Goal: Information Seeking & Learning: Learn about a topic

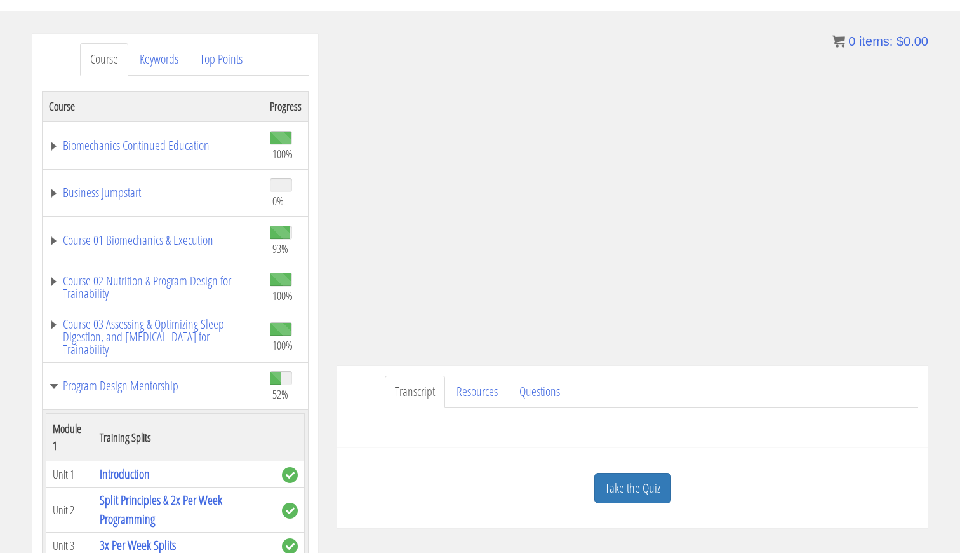
scroll to position [551, 0]
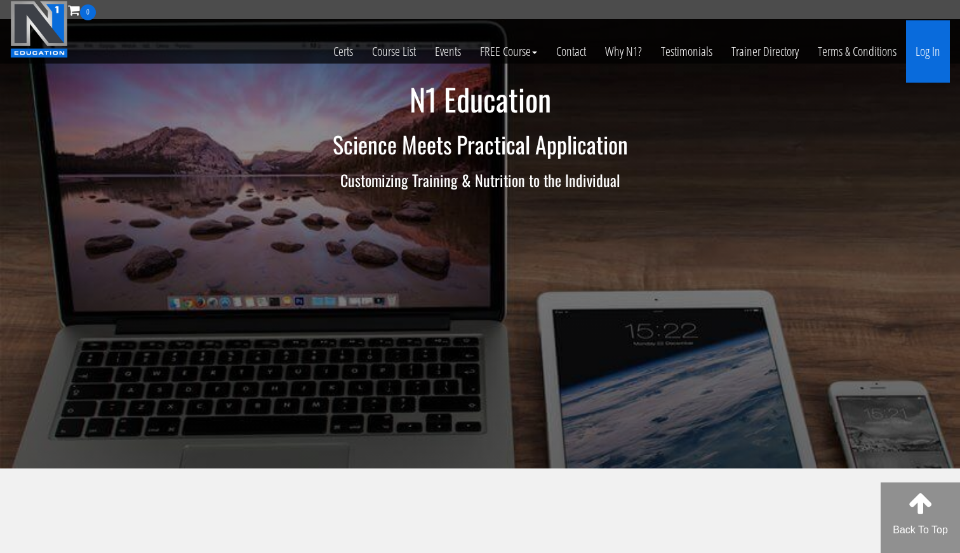
click at [927, 53] on link "Log In" at bounding box center [928, 51] width 44 height 62
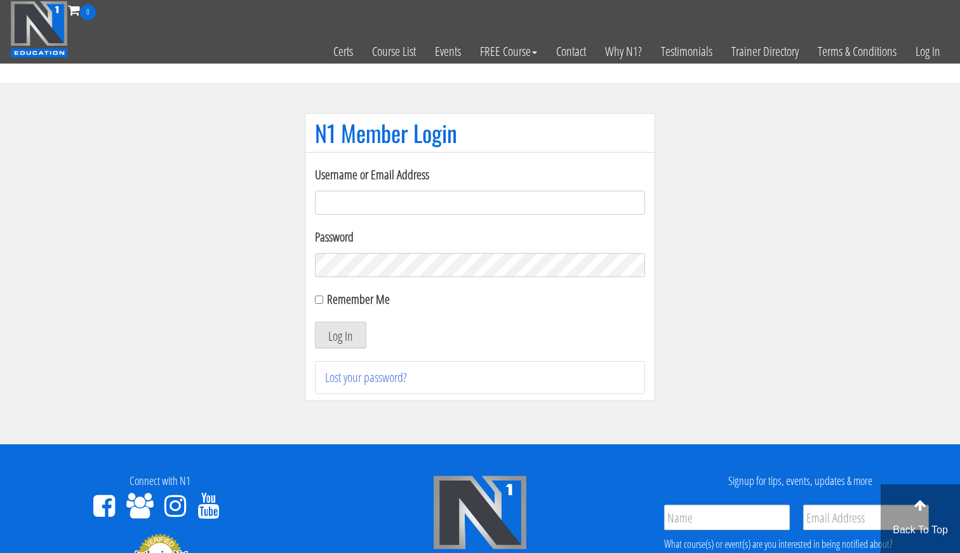
type input "gn01766500@gmail.com"
click at [340, 335] on button "Log In" at bounding box center [340, 334] width 51 height 27
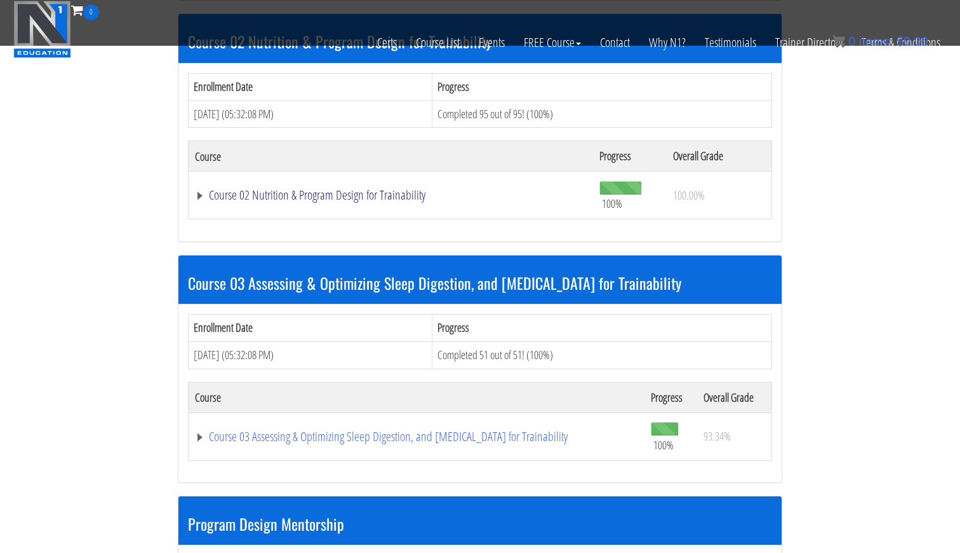
scroll to position [989, 0]
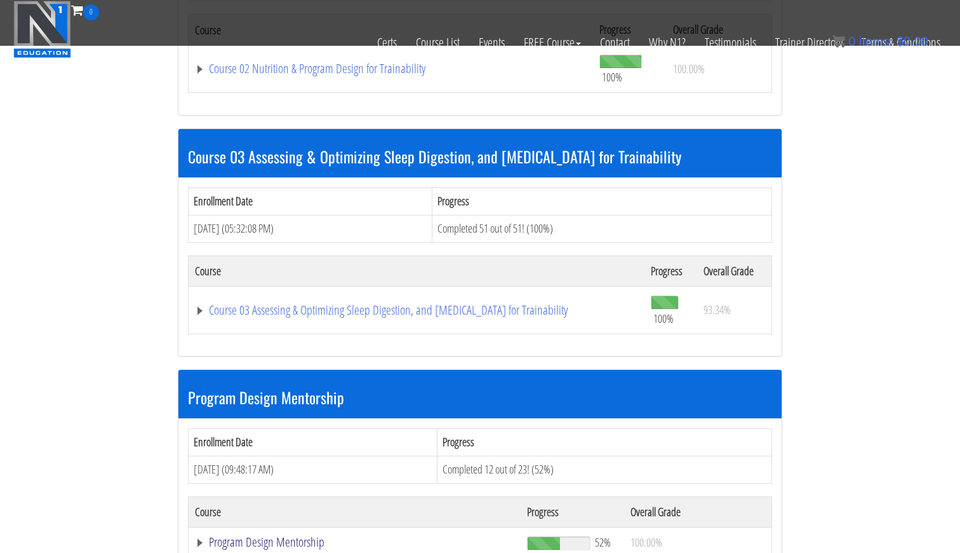
click at [280, 535] on link "Program Design Mentorship" at bounding box center [354, 541] width 319 height 13
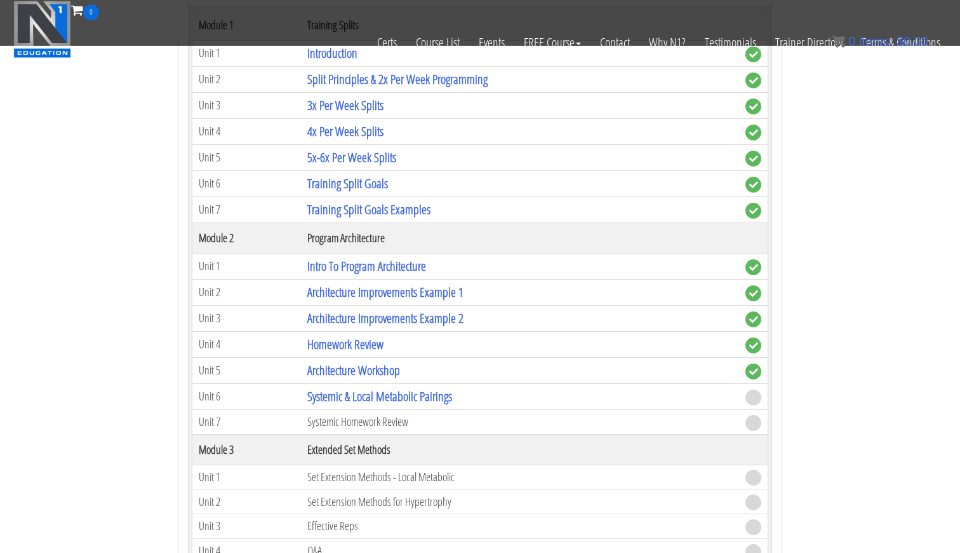
scroll to position [1556, 0]
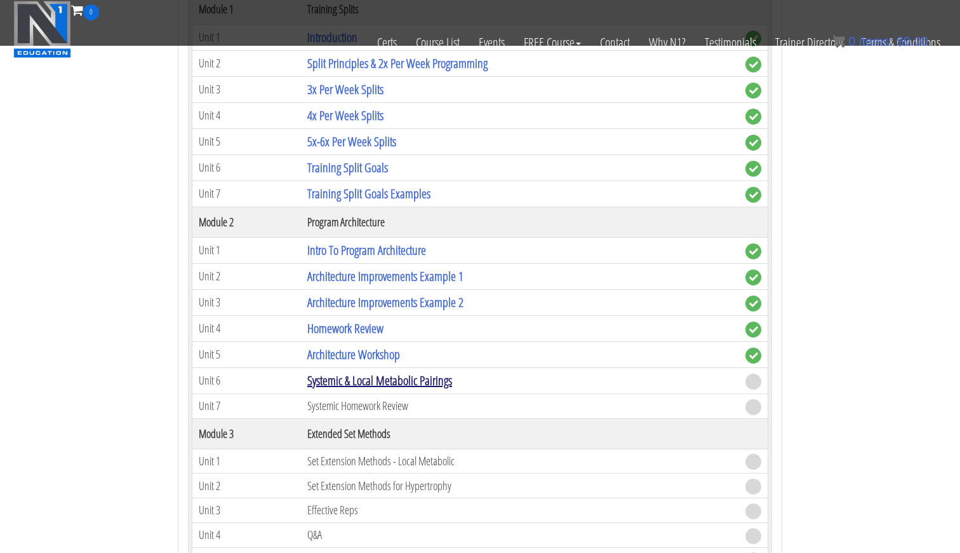
click at [385, 372] on link "Systemic & Local Metabolic Pairings" at bounding box center [379, 380] width 145 height 17
